Goal: Task Accomplishment & Management: Manage account settings

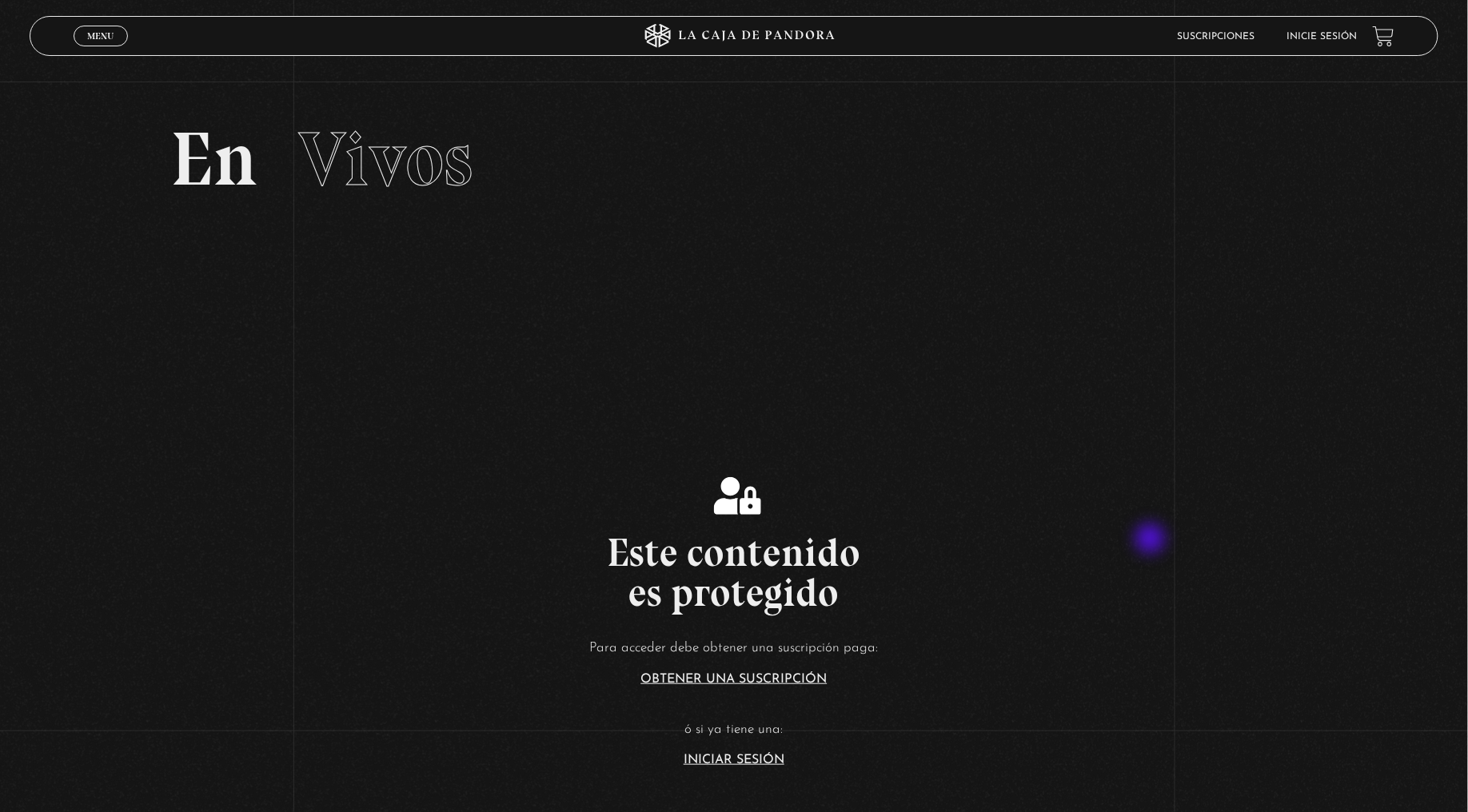
click at [1042, 516] on div "Este contenido es protegido Para acceder debe obtener una suscripción paga: Obt…" at bounding box center [734, 622] width 1468 height 289
click at [1337, 56] on div "ingresar al sitio Ver Video Más Información Solicitar Por favor coloque su disp…" at bounding box center [734, 575] width 1468 height 1151
click at [1330, 48] on li "Inicie sesión" at bounding box center [1322, 36] width 71 height 25
drag, startPoint x: 1300, startPoint y: 26, endPoint x: 1301, endPoint y: 17, distance: 9.1
click at [1300, 24] on ul "Suscripciones Inicie sesión" at bounding box center [1267, 36] width 180 height 25
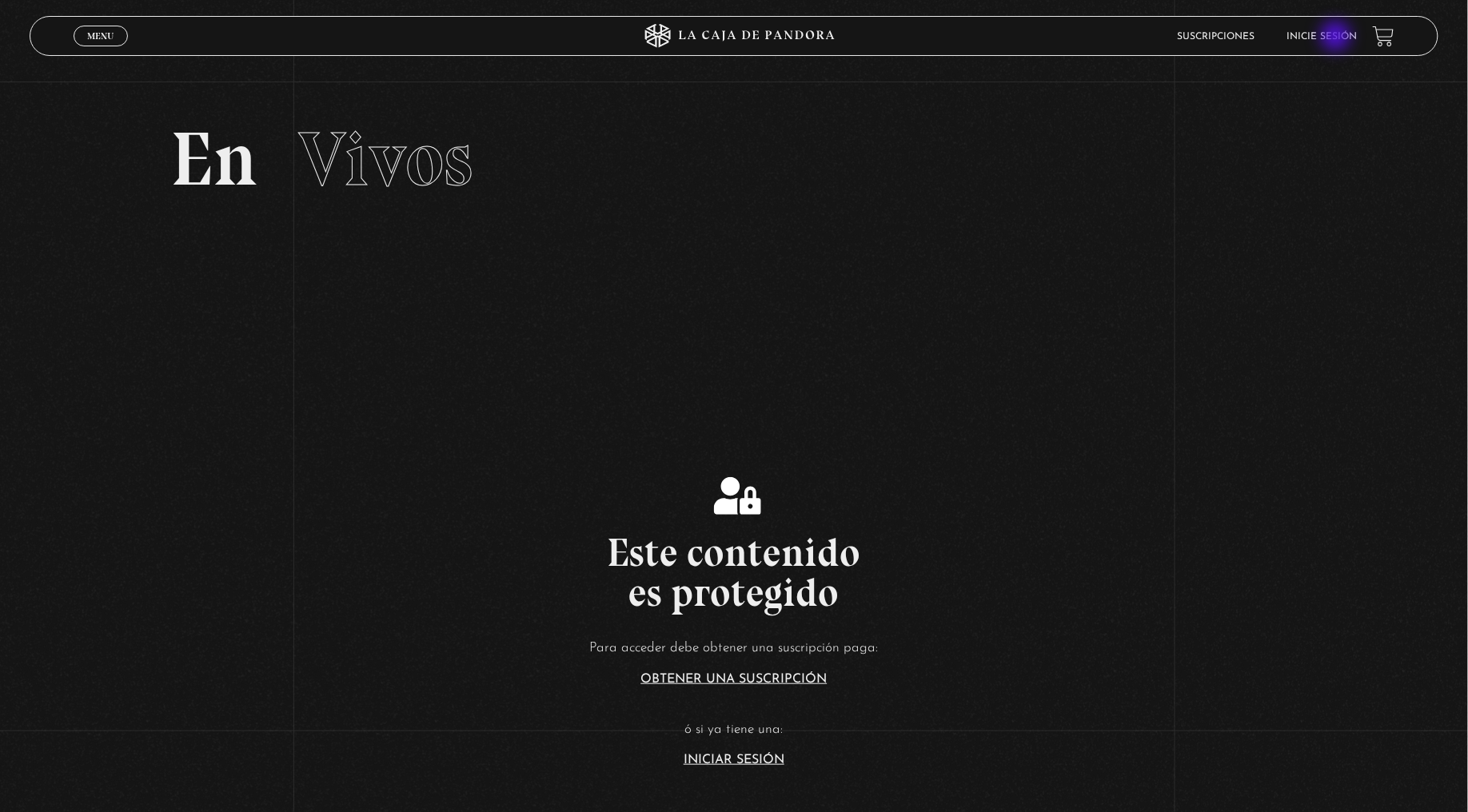
click at [1338, 37] on link "Inicie sesión" at bounding box center [1322, 36] width 71 height 10
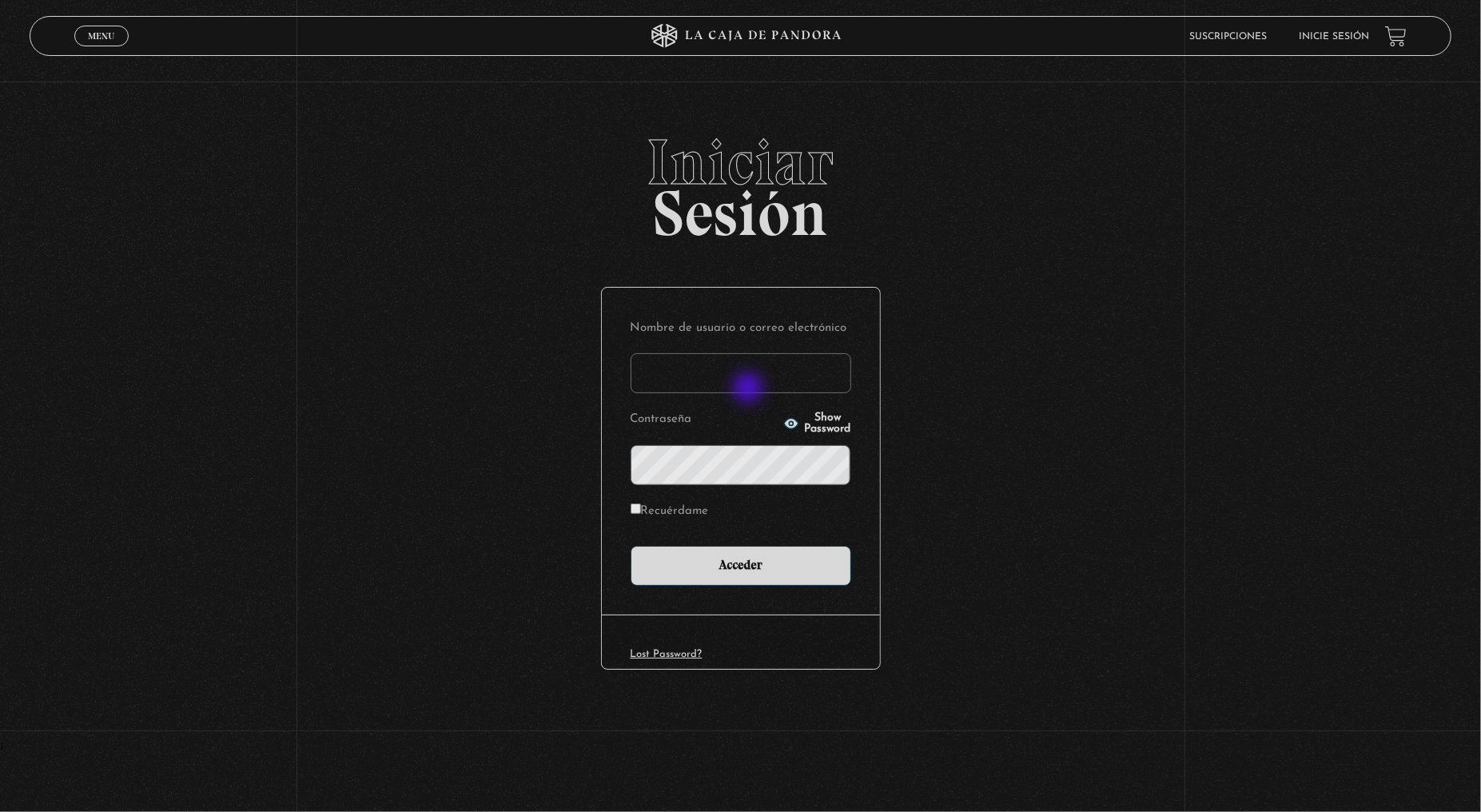
click at [749, 378] on input "Nombre de usuario o correo electrónico" at bounding box center [740, 373] width 221 height 40
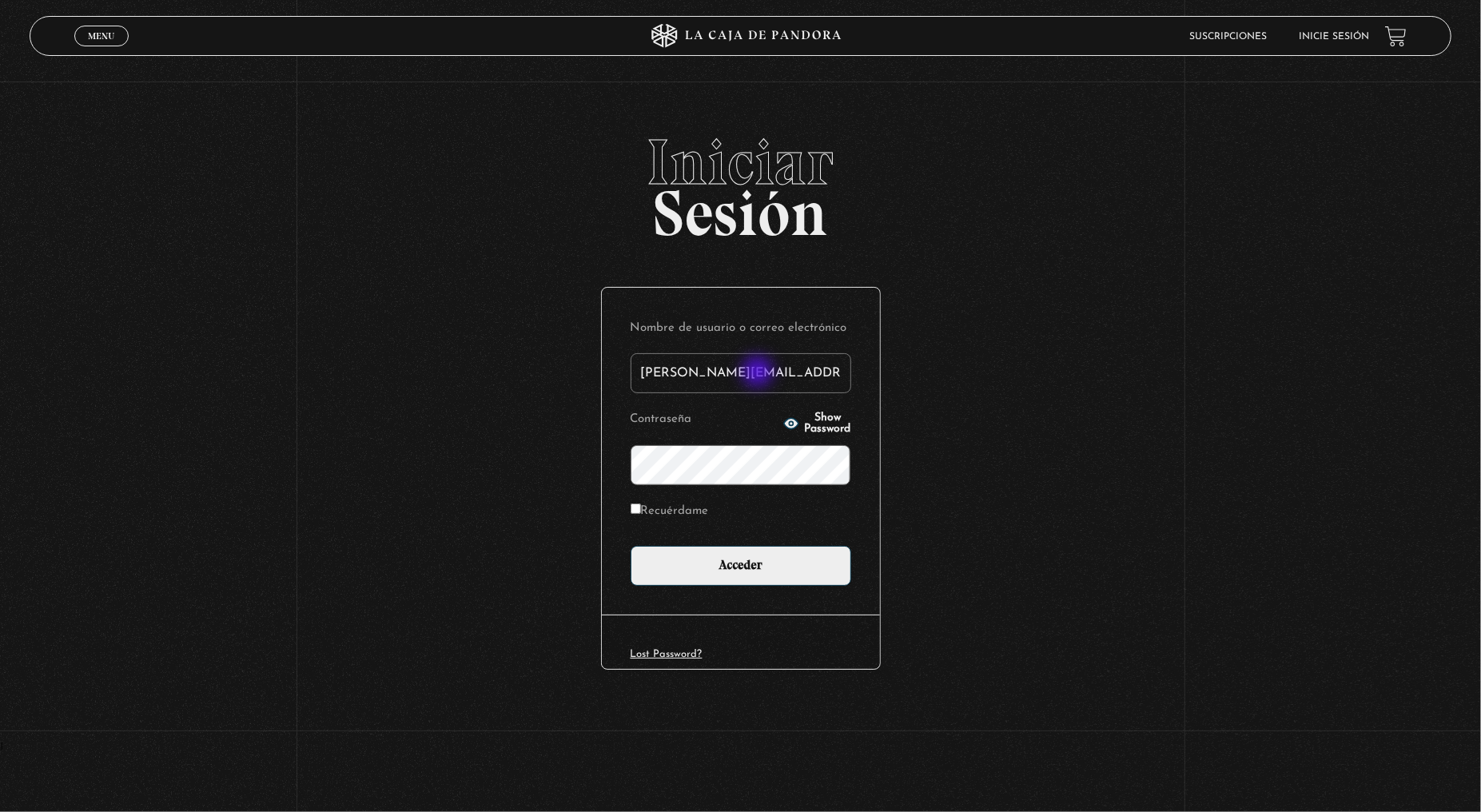
click at [760, 373] on input "ricardo.hernandez2@emerson.com" at bounding box center [740, 373] width 221 height 40
type input "rixardontthe@gmail.com"
click at [630, 546] on input "Acceder" at bounding box center [740, 566] width 221 height 40
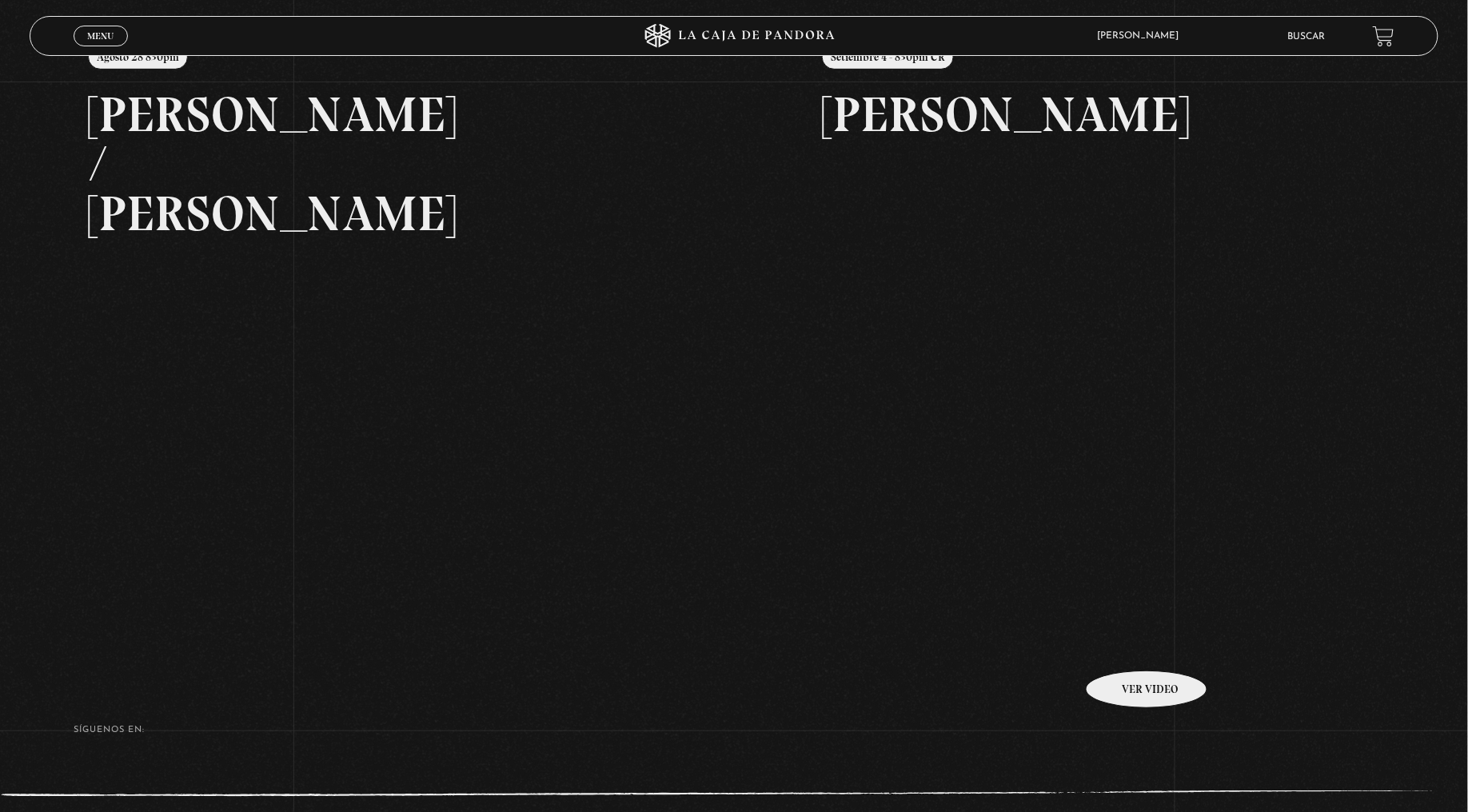
scroll to position [266, 0]
